Goal: Communication & Community: Answer question/provide support

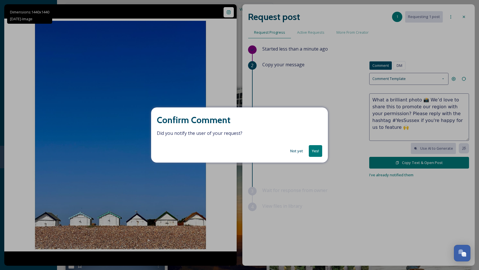
scroll to position [491, 0]
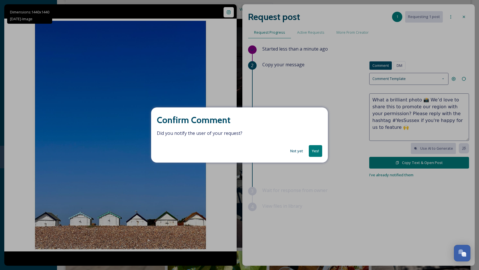
click at [318, 153] on button "Yes!" at bounding box center [315, 151] width 13 height 12
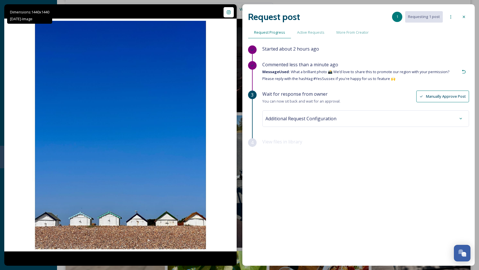
click at [463, 18] on icon at bounding box center [464, 17] width 5 height 5
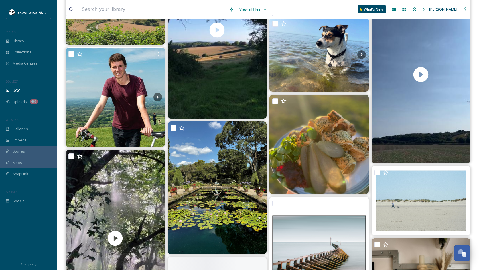
scroll to position [3353, 0]
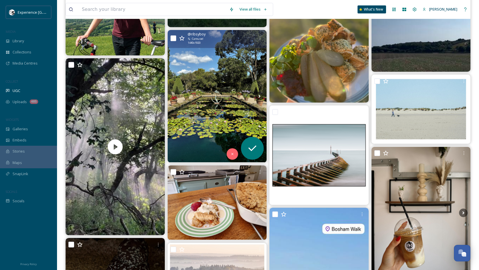
click at [220, 102] on img at bounding box center [217, 96] width 99 height 132
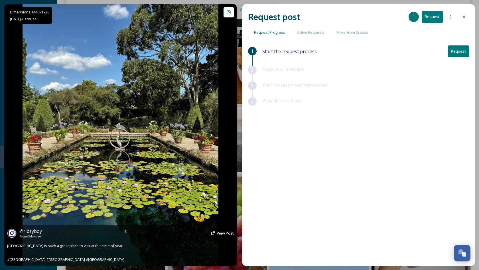
click at [216, 233] on div "@ ribsyboy Posted [DATE] View Post" at bounding box center [120, 232] width 227 height 11
click at [222, 233] on span "View Post" at bounding box center [225, 232] width 17 height 5
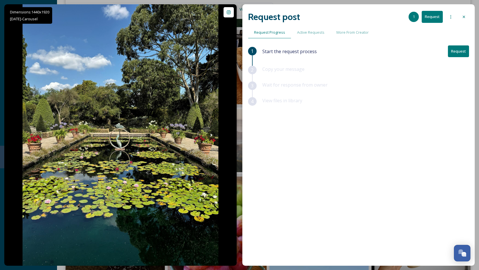
click at [455, 49] on button "Request" at bounding box center [458, 51] width 21 height 12
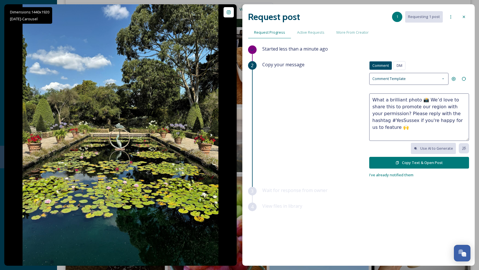
click at [417, 159] on button "Copy Text & Open Post" at bounding box center [419, 163] width 100 height 12
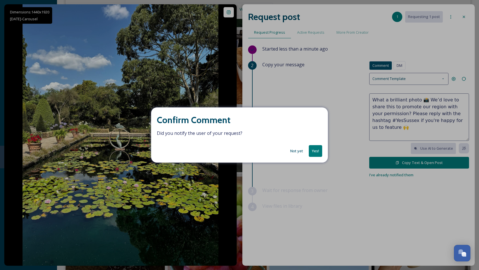
click at [313, 153] on button "Yes!" at bounding box center [315, 151] width 13 height 12
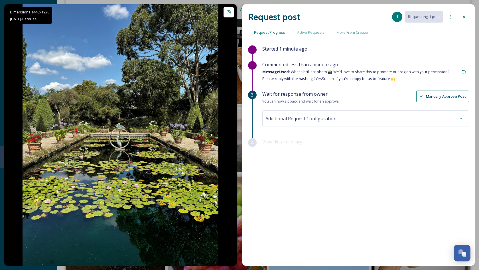
click at [464, 19] on div at bounding box center [464, 17] width 10 height 10
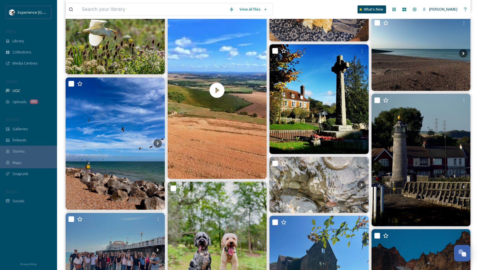
scroll to position [3802, 0]
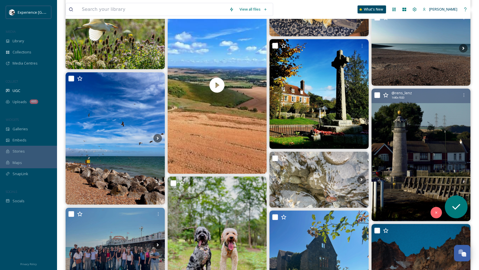
click at [422, 164] on img at bounding box center [421, 154] width 99 height 132
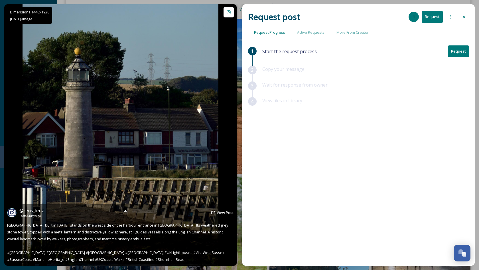
click at [217, 216] on div "@ rens_lenz Posted [DATE] View Post" at bounding box center [120, 212] width 227 height 11
click at [216, 212] on div "@ rens_lenz Posted [DATE] View Post" at bounding box center [120, 212] width 227 height 11
click at [220, 213] on span "View Post" at bounding box center [225, 212] width 17 height 5
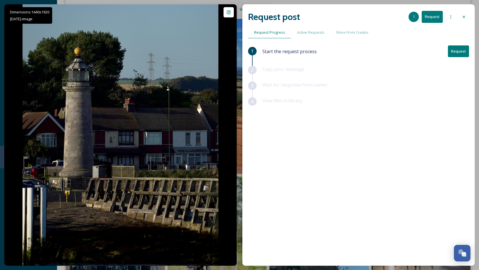
click at [463, 18] on icon at bounding box center [464, 17] width 5 height 5
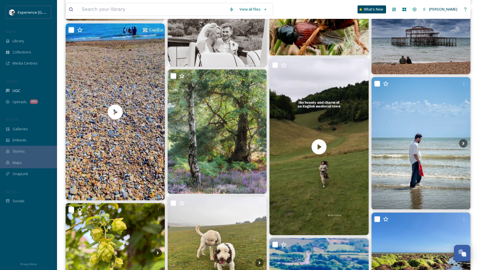
scroll to position [5851, 0]
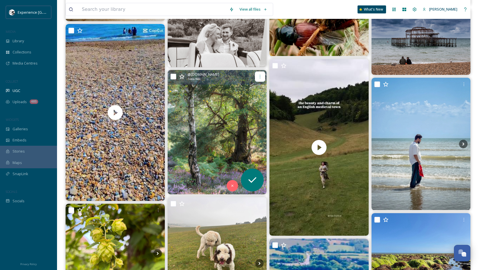
click at [262, 77] on icon at bounding box center [260, 76] width 5 height 5
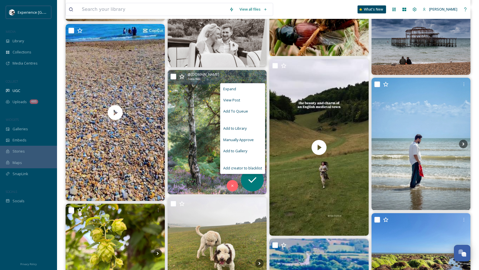
click at [241, 101] on div "View Post" at bounding box center [242, 99] width 44 height 11
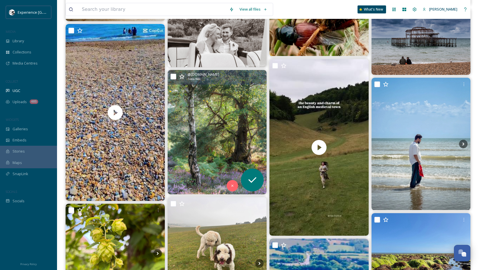
click at [204, 140] on img at bounding box center [217, 132] width 99 height 124
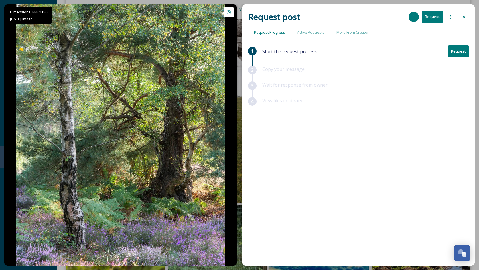
click at [461, 48] on button "Request" at bounding box center [458, 51] width 21 height 12
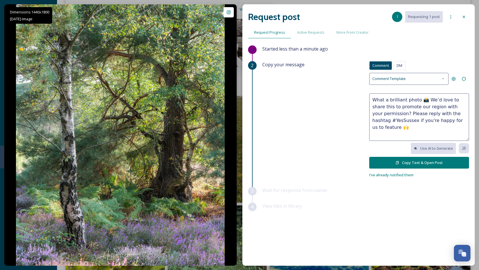
click at [416, 160] on button "Copy Text & Open Post" at bounding box center [419, 163] width 100 height 12
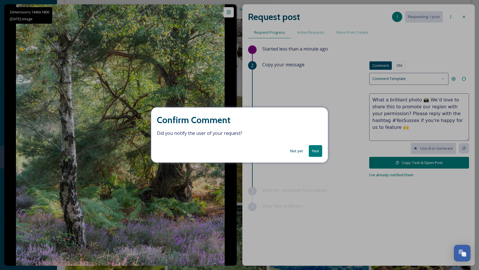
click at [319, 149] on button "Yes!" at bounding box center [315, 151] width 13 height 12
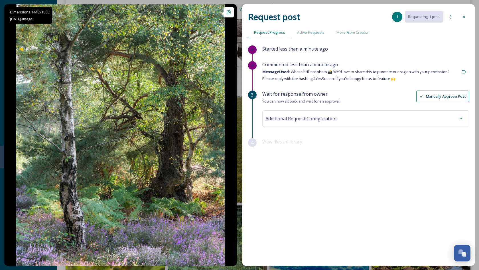
click at [462, 18] on icon at bounding box center [464, 17] width 5 height 5
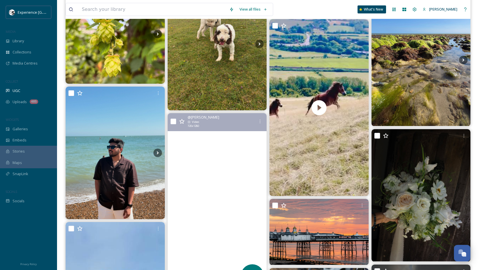
scroll to position [6237, 0]
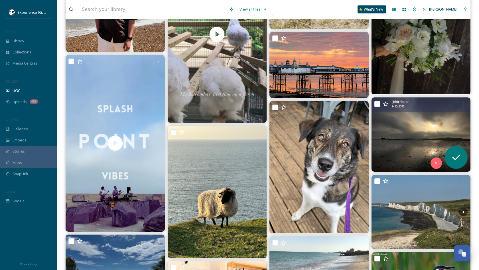
click at [434, 117] on img at bounding box center [421, 134] width 99 height 74
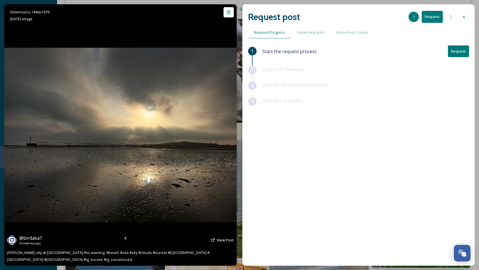
click at [216, 240] on div "@ birdaka1 Posted [DATE] View Post" at bounding box center [120, 239] width 227 height 11
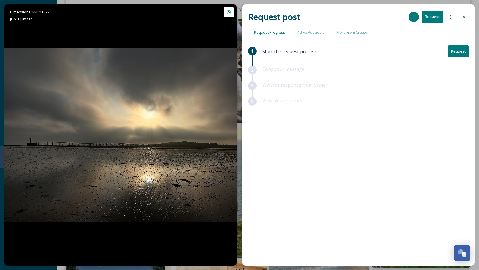
click at [462, 50] on button "Request" at bounding box center [458, 51] width 21 height 12
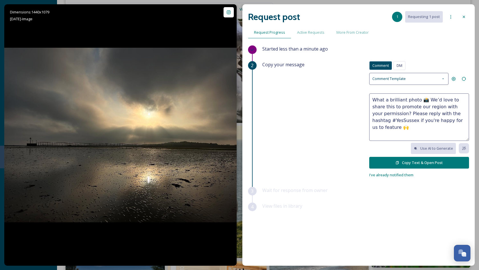
click at [398, 161] on icon at bounding box center [397, 162] width 3 height 3
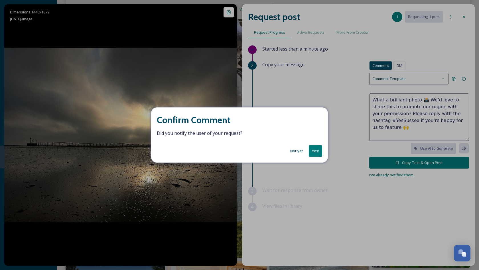
click at [318, 147] on button "Yes!" at bounding box center [315, 151] width 13 height 12
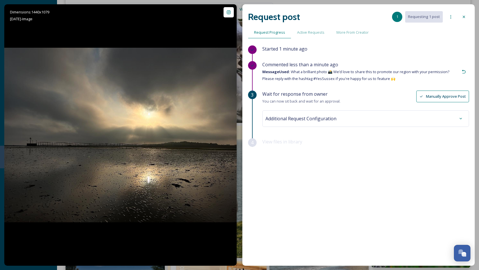
click at [461, 18] on div at bounding box center [464, 17] width 10 height 10
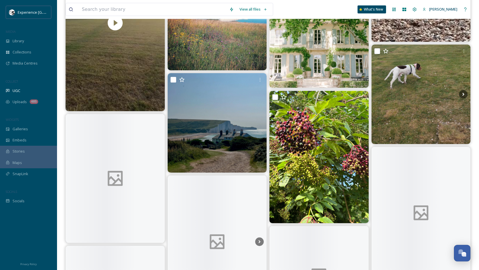
scroll to position [7698, 0]
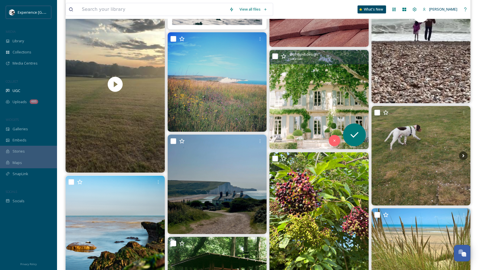
click at [306, 88] on img at bounding box center [319, 99] width 99 height 99
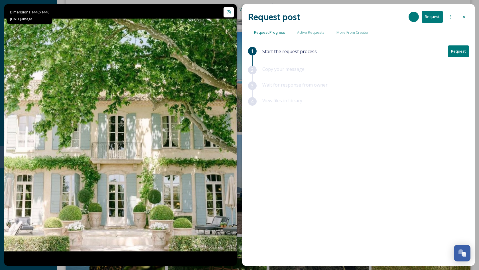
click at [465, 16] on icon at bounding box center [464, 17] width 2 height 2
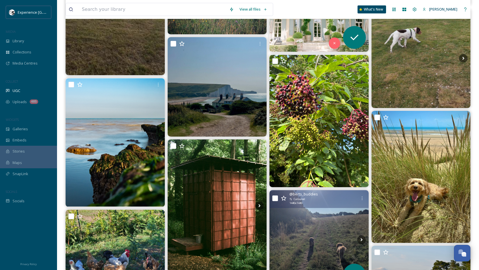
scroll to position [7795, 0]
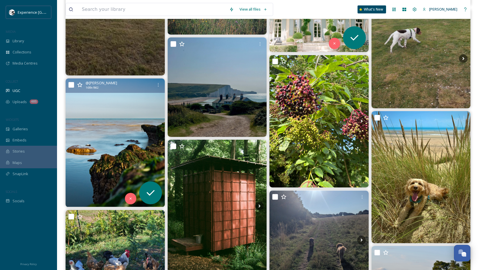
click at [125, 136] on img at bounding box center [115, 142] width 99 height 128
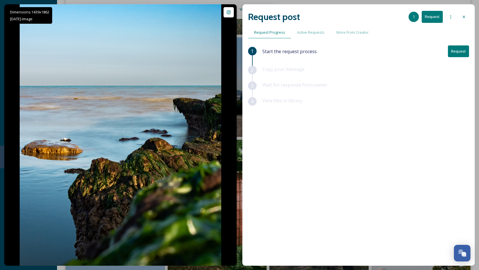
click at [458, 53] on button "Request" at bounding box center [458, 51] width 21 height 12
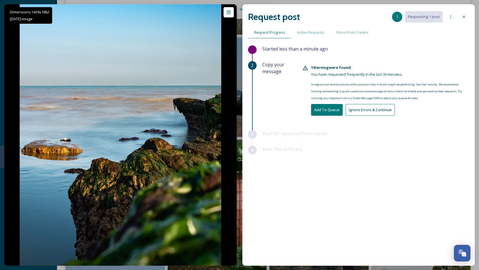
click at [465, 15] on icon at bounding box center [464, 17] width 5 height 5
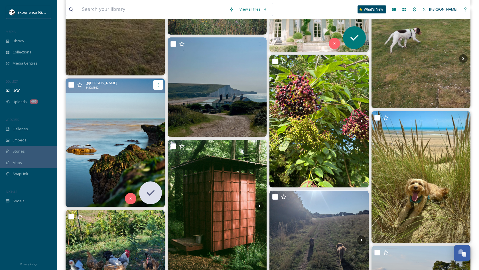
click at [159, 85] on icon at bounding box center [158, 84] width 5 height 5
